Goal: Task Accomplishment & Management: Manage account settings

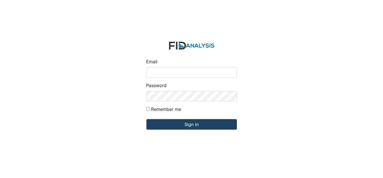
type input "Dsmith@lifeincorporated.com"
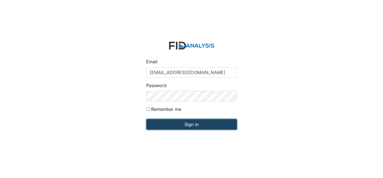
click at [163, 124] on input "Sign in" at bounding box center [191, 124] width 90 height 10
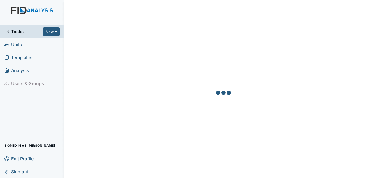
click at [16, 45] on span "Units" at bounding box center [13, 44] width 18 height 9
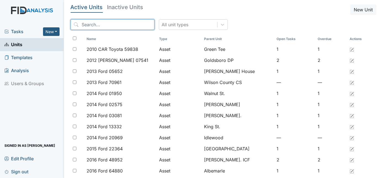
click at [91, 29] on input "search" at bounding box center [113, 24] width 84 height 10
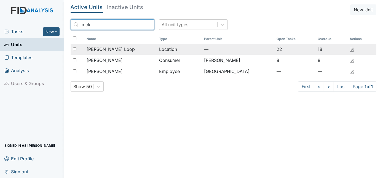
type input "mck"
click at [117, 48] on div "[PERSON_NAME] Loop" at bounding box center [121, 49] width 68 height 7
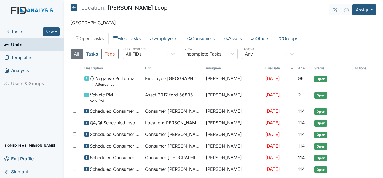
scroll to position [378, 0]
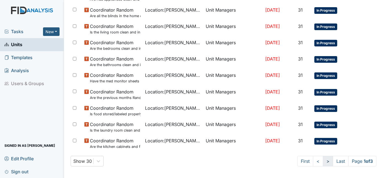
click at [323, 160] on link ">" at bounding box center [328, 160] width 10 height 10
click at [322, 160] on link ">" at bounding box center [327, 160] width 10 height 10
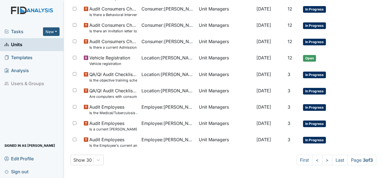
scroll to position [179, 0]
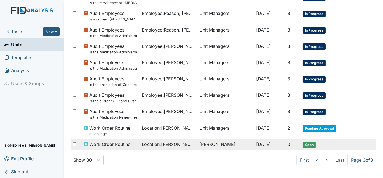
click at [310, 142] on span "Open" at bounding box center [309, 144] width 13 height 7
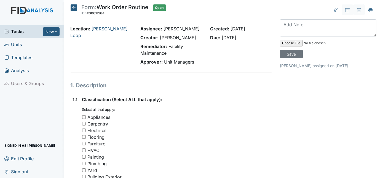
click at [73, 6] on icon at bounding box center [74, 7] width 7 height 7
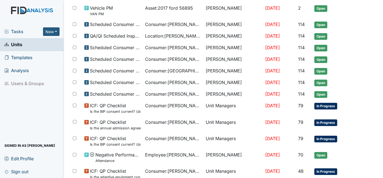
scroll to position [378, 0]
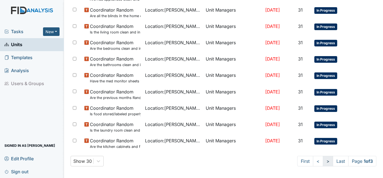
click at [324, 159] on link ">" at bounding box center [328, 160] width 10 height 10
click at [324, 159] on link ">" at bounding box center [327, 160] width 10 height 10
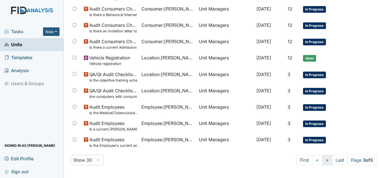
scroll to position [179, 0]
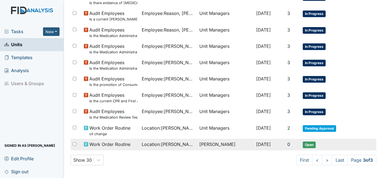
click at [309, 144] on span "Open" at bounding box center [309, 144] width 13 height 7
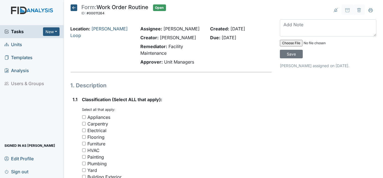
click at [75, 7] on icon at bounding box center [74, 7] width 7 height 7
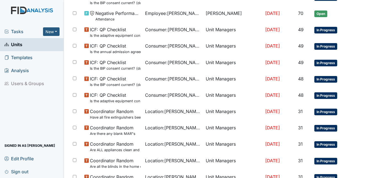
scroll to position [378, 0]
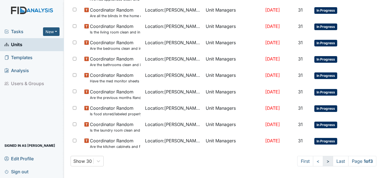
click at [323, 161] on link ">" at bounding box center [328, 160] width 10 height 10
click at [322, 161] on link ">" at bounding box center [327, 160] width 10 height 10
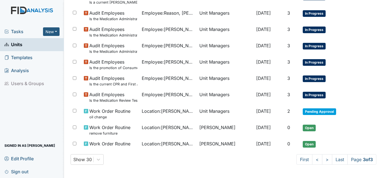
scroll to position [195, 0]
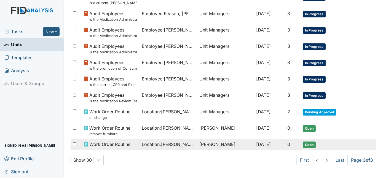
click at [73, 144] on input "checkbox" at bounding box center [75, 144] width 4 height 4
checkbox input "true"
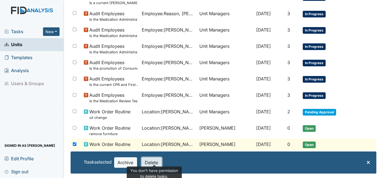
click at [157, 164] on button "Delete" at bounding box center [151, 162] width 20 height 10
click at [152, 163] on button "Delete" at bounding box center [151, 162] width 20 height 10
click at [366, 162] on span "×" at bounding box center [368, 161] width 4 height 8
